Goal: Task Accomplishment & Management: Manage account settings

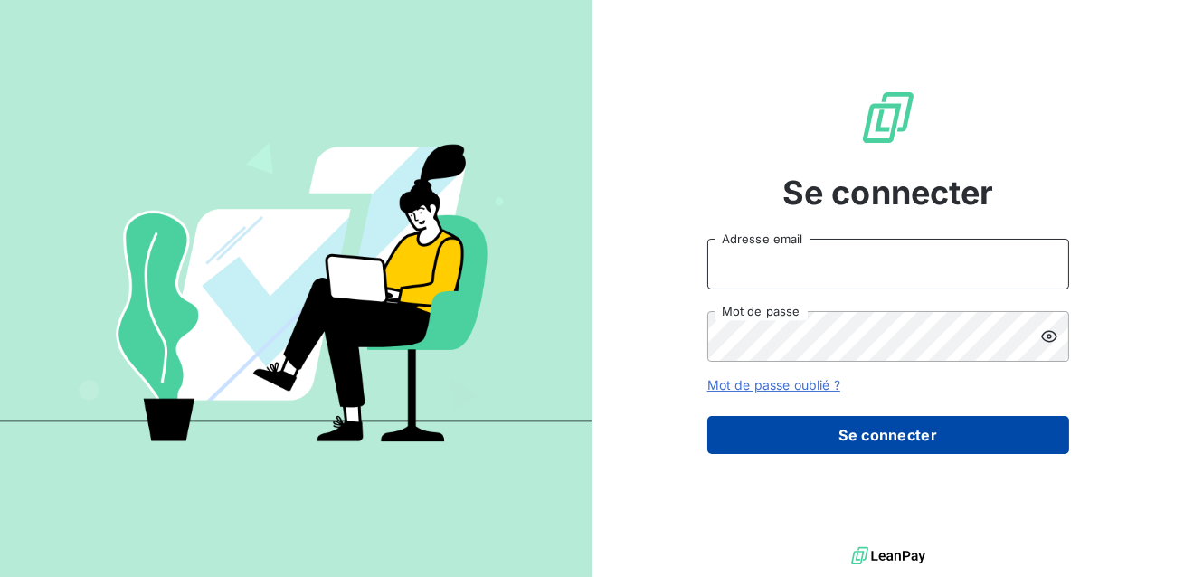
type input "[EMAIL_ADDRESS][DOMAIN_NAME]"
click at [813, 432] on button "Se connecter" at bounding box center [889, 435] width 362 height 38
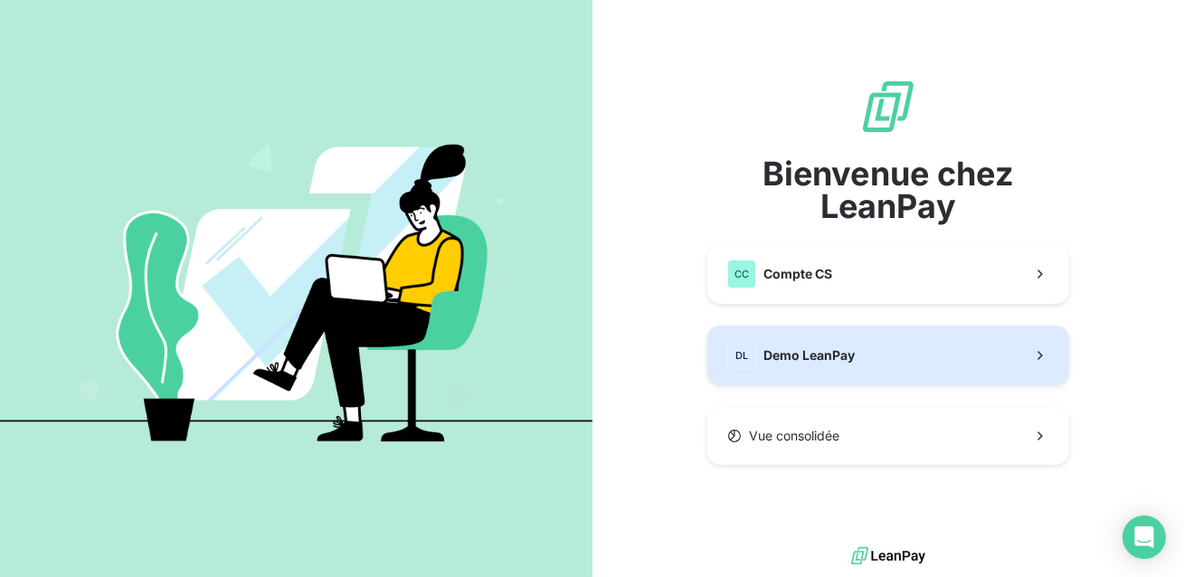
click at [807, 352] on span "Demo LeanPay" at bounding box center [809, 356] width 91 height 18
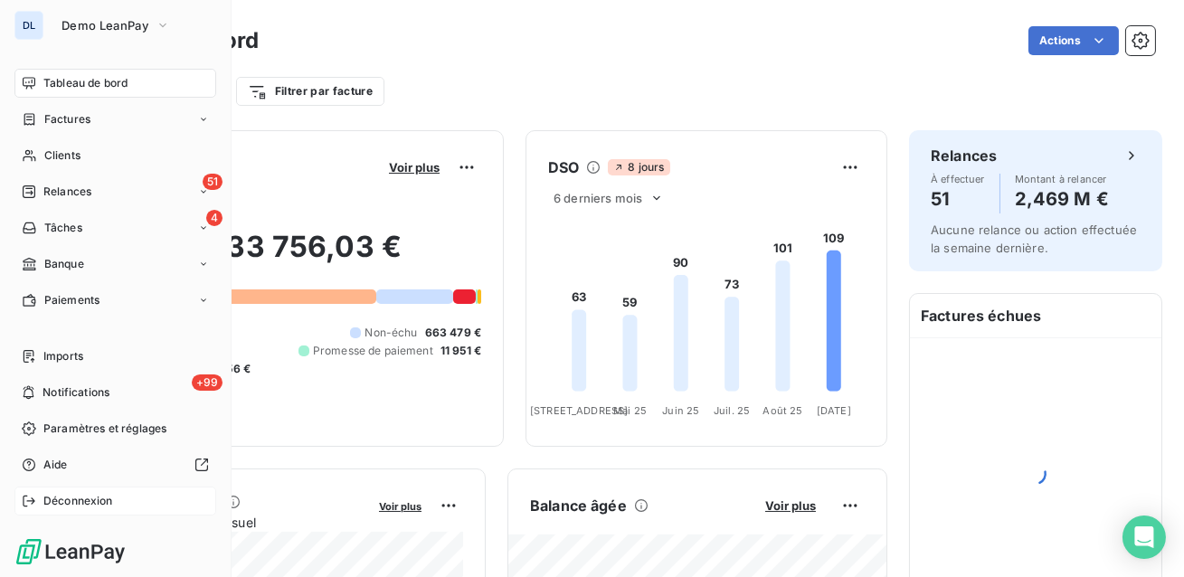
click at [75, 491] on div "Déconnexion" at bounding box center [115, 501] width 202 height 29
